Goal: Task Accomplishment & Management: Use online tool/utility

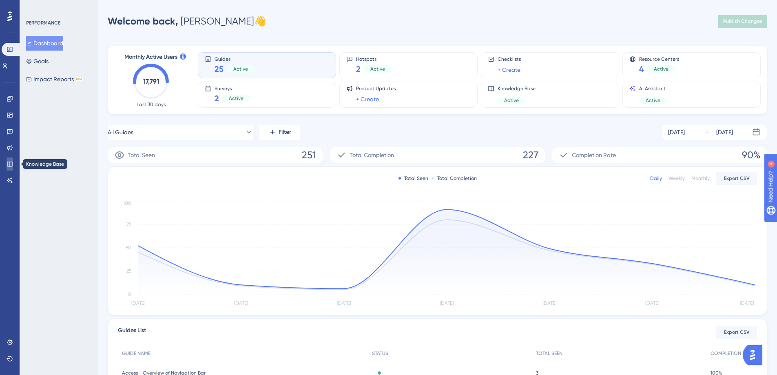
click at [9, 164] on icon at bounding box center [10, 164] width 7 height 7
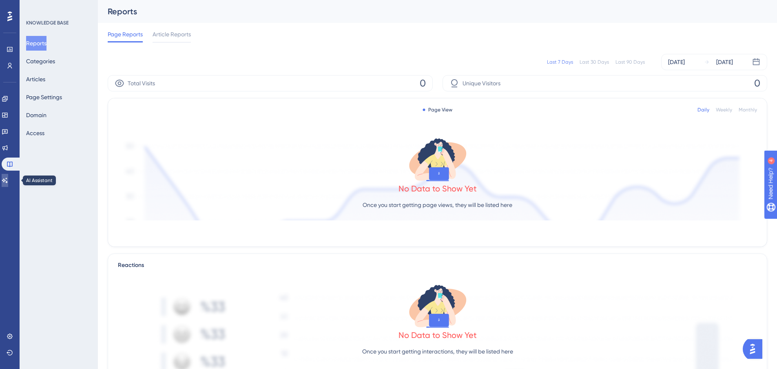
click at [6, 181] on link at bounding box center [5, 180] width 7 height 13
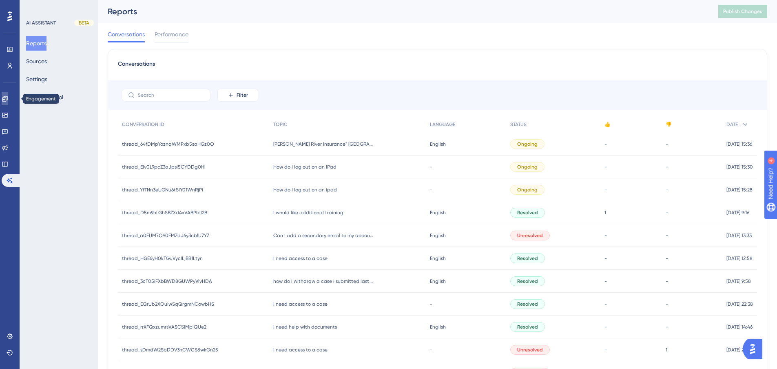
click at [7, 97] on icon at bounding box center [5, 98] width 7 height 7
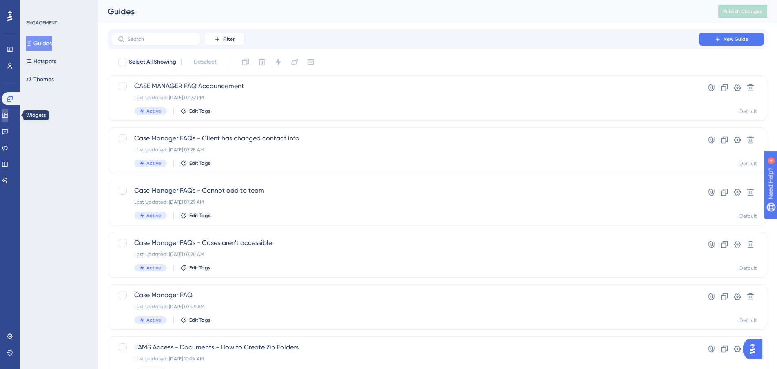
click at [7, 117] on icon at bounding box center [4, 115] width 5 height 5
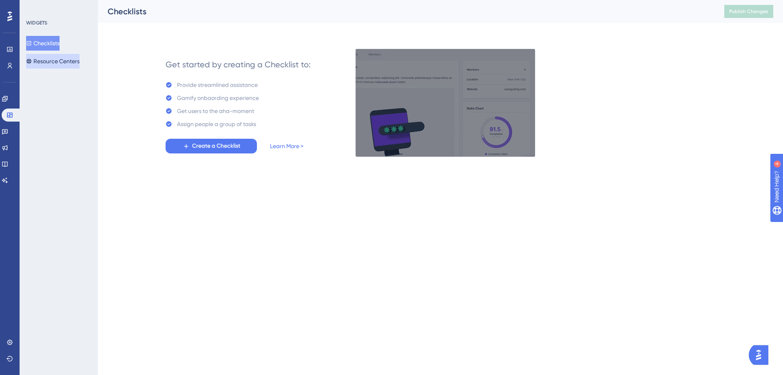
click at [62, 57] on button "Resource Centers" at bounding box center [52, 61] width 53 height 15
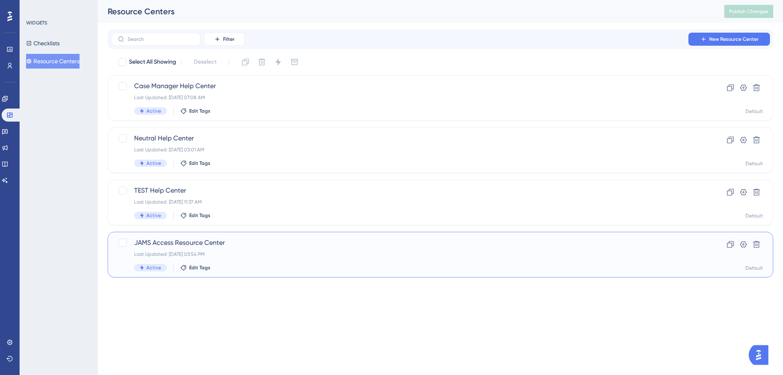
click at [201, 241] on span "JAMS Access Resource Center" at bounding box center [407, 243] width 547 height 10
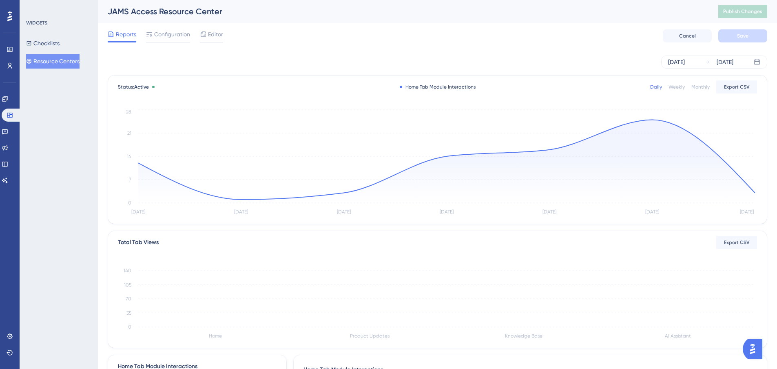
click at [215, 32] on span "Editor" at bounding box center [215, 34] width 15 height 10
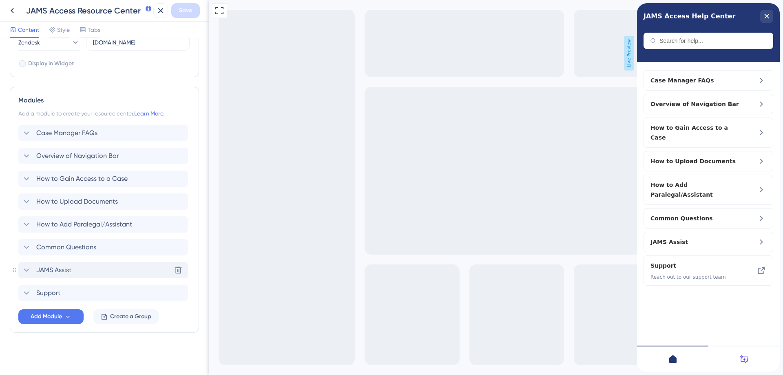
click at [22, 272] on icon at bounding box center [27, 270] width 10 height 10
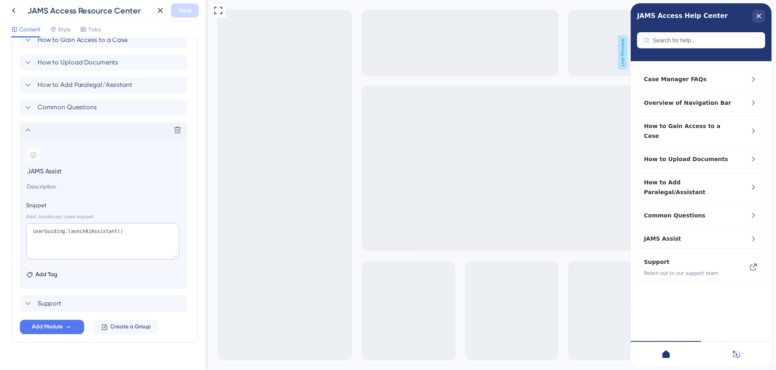
scroll to position [463, 0]
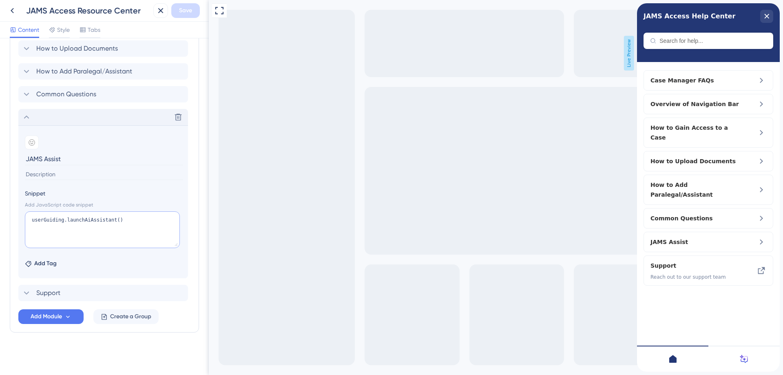
drag, startPoint x: 81, startPoint y: 220, endPoint x: 64, endPoint y: 221, distance: 16.8
click at [64, 221] on textarea "userGuiding.launchAiAssistant()" at bounding box center [102, 229] width 155 height 37
type textarea "userGuiding.expandAiAssistant()"
click at [184, 11] on span "Save" at bounding box center [185, 11] width 13 height 10
click at [767, 16] on icon "close resource center" at bounding box center [767, 16] width 4 height 4
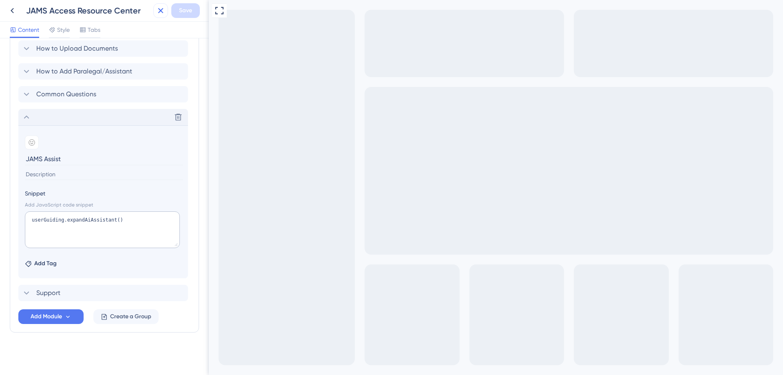
click at [154, 15] on button at bounding box center [160, 10] width 15 height 15
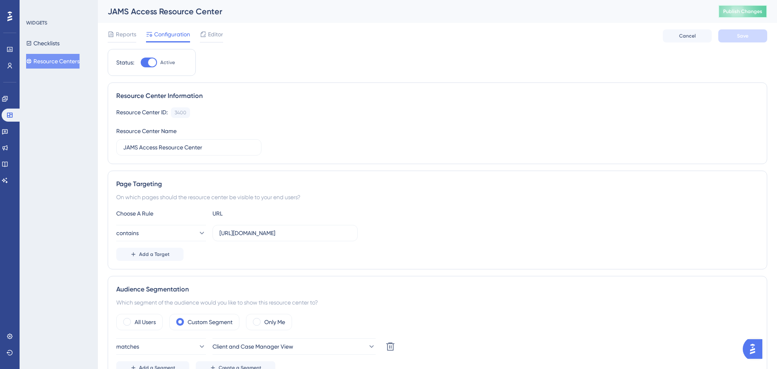
click at [743, 11] on span "Publish Changes" at bounding box center [742, 11] width 39 height 7
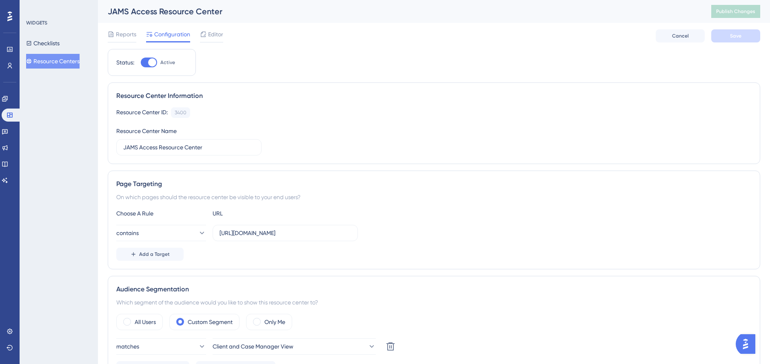
click at [216, 31] on span "Editor" at bounding box center [215, 34] width 15 height 10
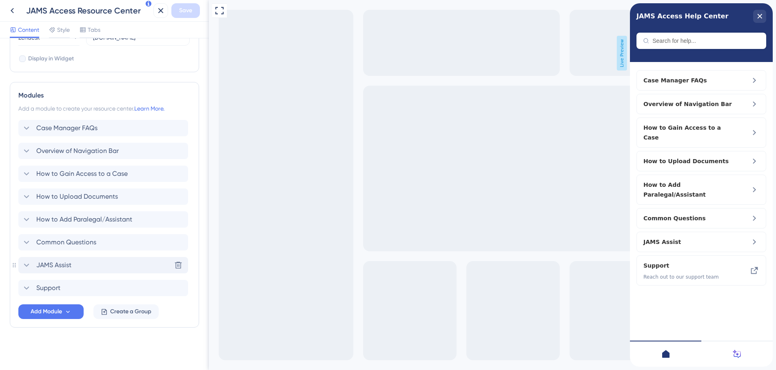
click at [27, 266] on icon at bounding box center [27, 265] width 10 height 10
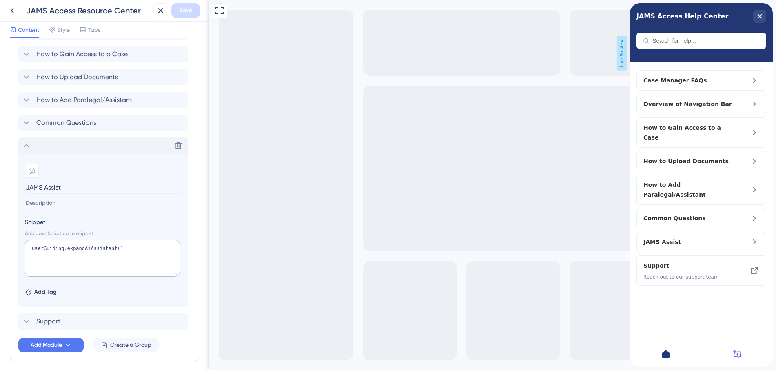
scroll to position [468, 0]
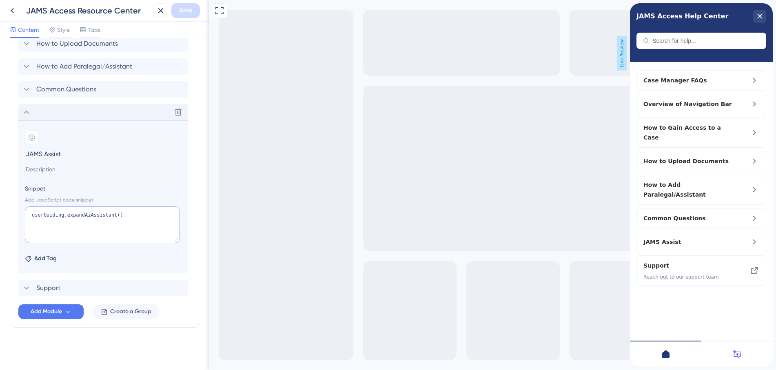
drag, startPoint x: 119, startPoint y: 214, endPoint x: 20, endPoint y: 172, distance: 107.3
click at [0, 0] on html "JAMS Access Resource Center Save Content Style Tabs Resource Center Header Titl…" at bounding box center [388, 0] width 776 height 0
click at [278, 105] on div "Full Screen Preview Live Preview" at bounding box center [492, 185] width 567 height 370
click at [147, 215] on textarea "userGuiding.expandAiAssistant()" at bounding box center [102, 224] width 155 height 37
drag, startPoint x: 133, startPoint y: 250, endPoint x: 147, endPoint y: 290, distance: 42.4
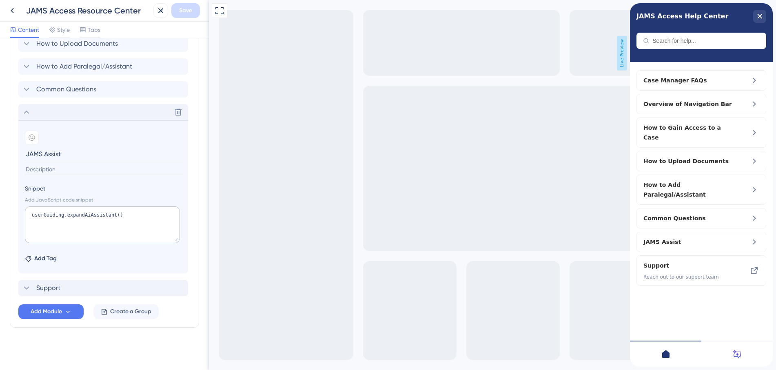
click at [138, 272] on section "Add emoji JAMS Assist Snippet Add JavaScript code snippet userGuiding.expandAiA…" at bounding box center [103, 196] width 170 height 153
click at [147, 290] on div "Support Delete" at bounding box center [103, 288] width 170 height 16
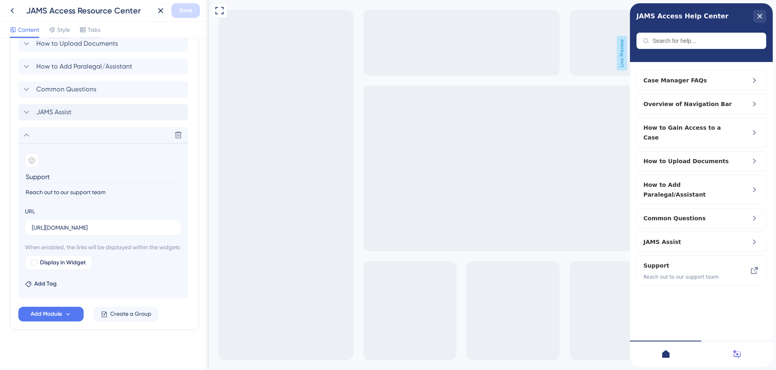
click at [25, 130] on icon at bounding box center [27, 135] width 10 height 10
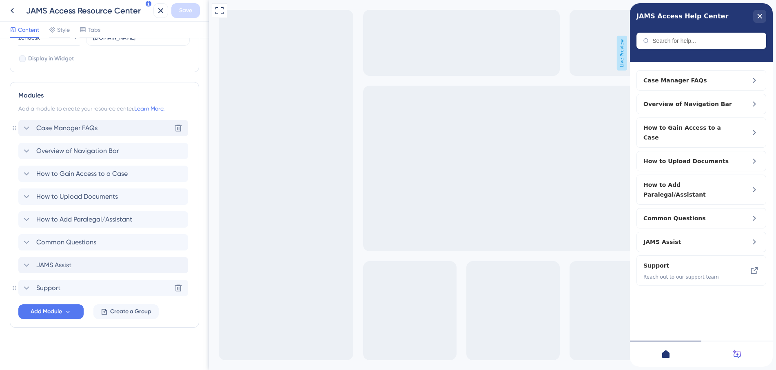
scroll to position [315, 0]
click at [25, 289] on icon at bounding box center [27, 288] width 10 height 10
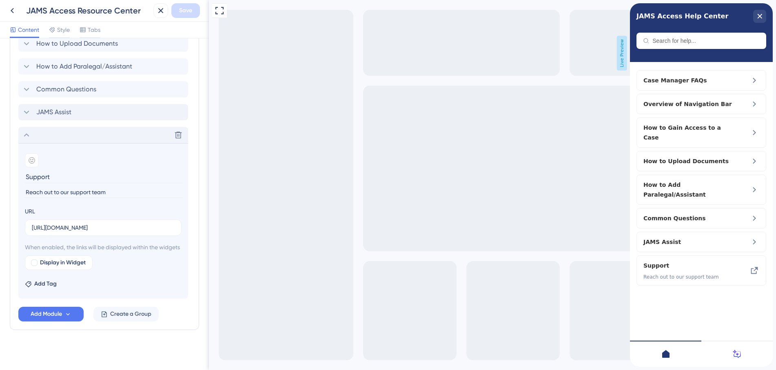
click at [24, 135] on icon at bounding box center [27, 135] width 10 height 10
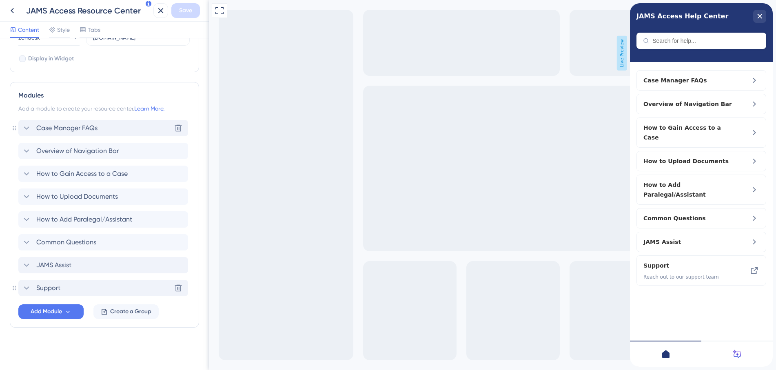
scroll to position [315, 0]
click at [23, 263] on icon at bounding box center [27, 265] width 10 height 10
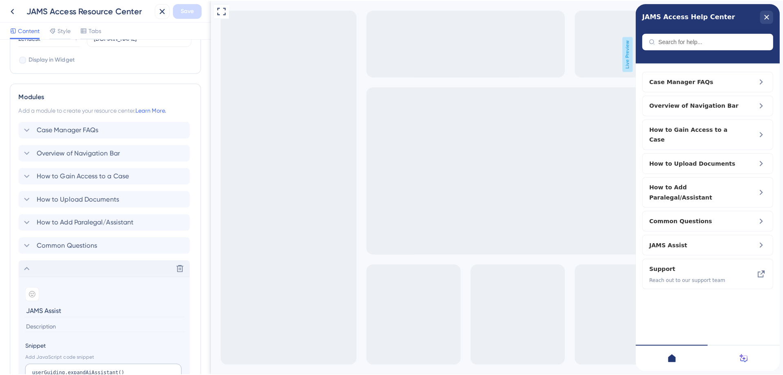
scroll to position [468, 0]
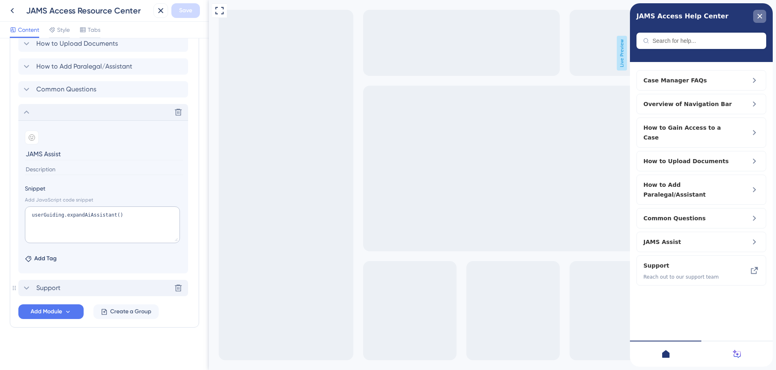
click at [761, 18] on icon "close resource center" at bounding box center [759, 16] width 5 height 5
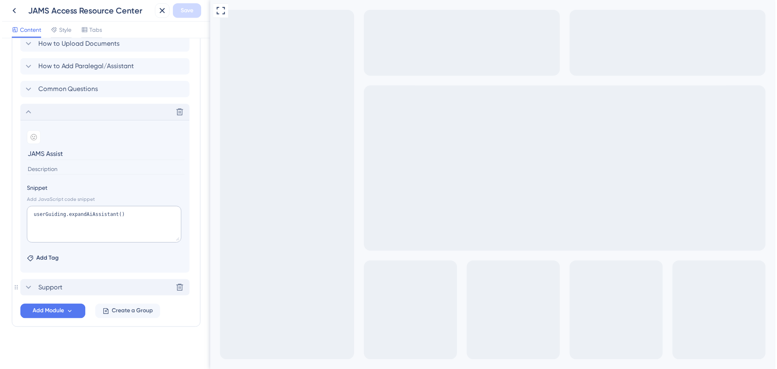
scroll to position [463, 0]
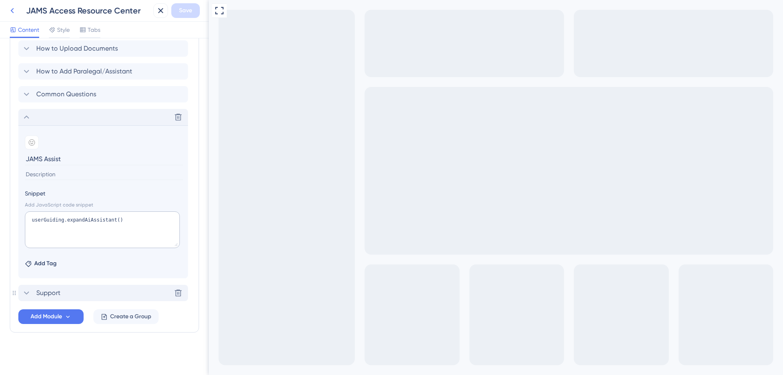
click at [12, 12] on icon at bounding box center [12, 11] width 10 height 10
